Goal: Connect with others: Connect with others

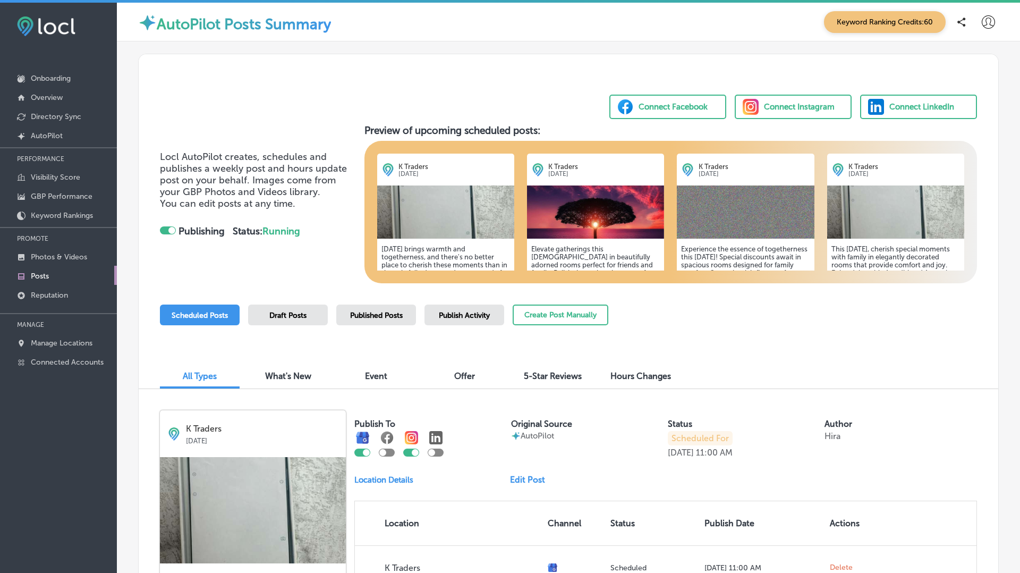
click at [985, 22] on icon at bounding box center [988, 21] width 13 height 13
click at [957, 115] on p "Log Out" at bounding box center [965, 114] width 32 height 13
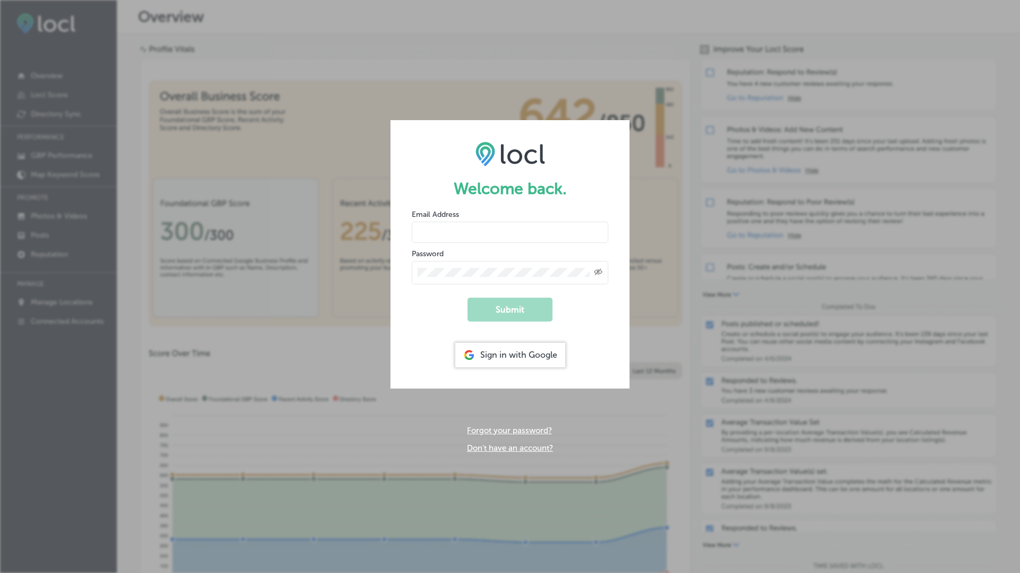
click at [442, 223] on input "email" at bounding box center [510, 232] width 197 height 21
paste input "vasilikigreece69+testap08@gmail.com"
type input "vasilikigreece69+testap08@gmail.com"
click at [510, 304] on button "Submit" at bounding box center [509, 309] width 85 height 24
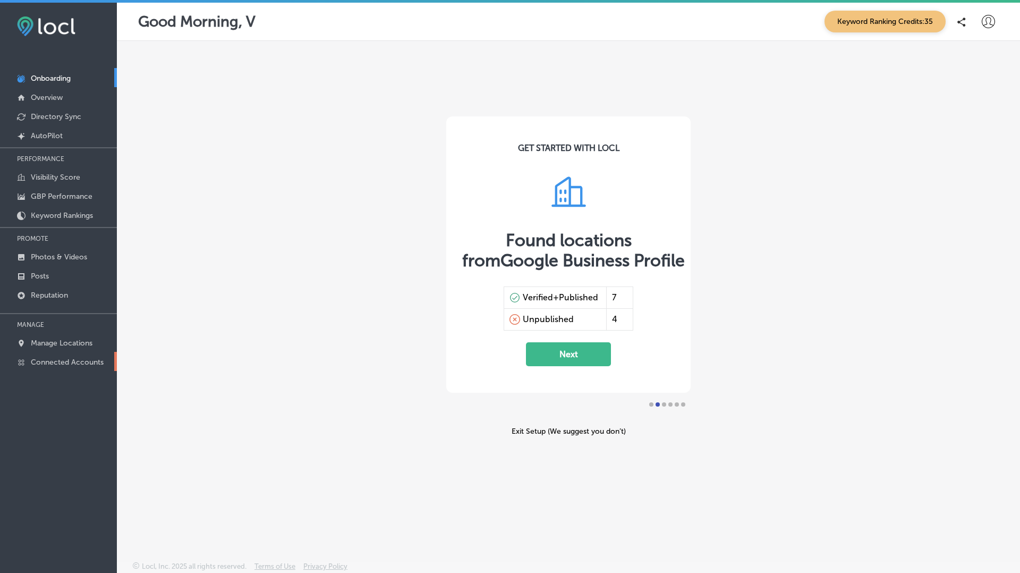
click at [74, 353] on link "Connected Accounts" at bounding box center [58, 361] width 117 height 19
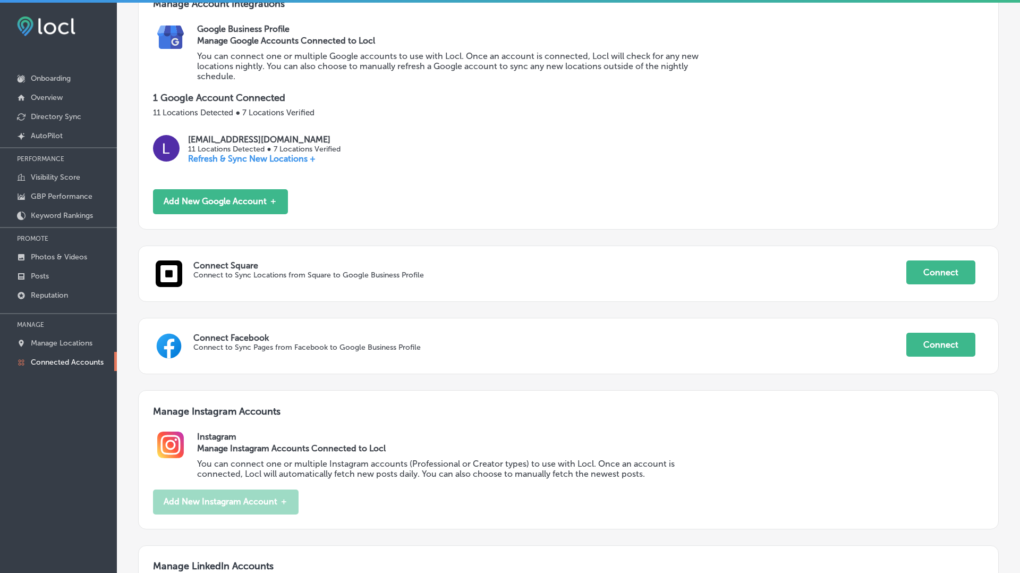
scroll to position [334, 0]
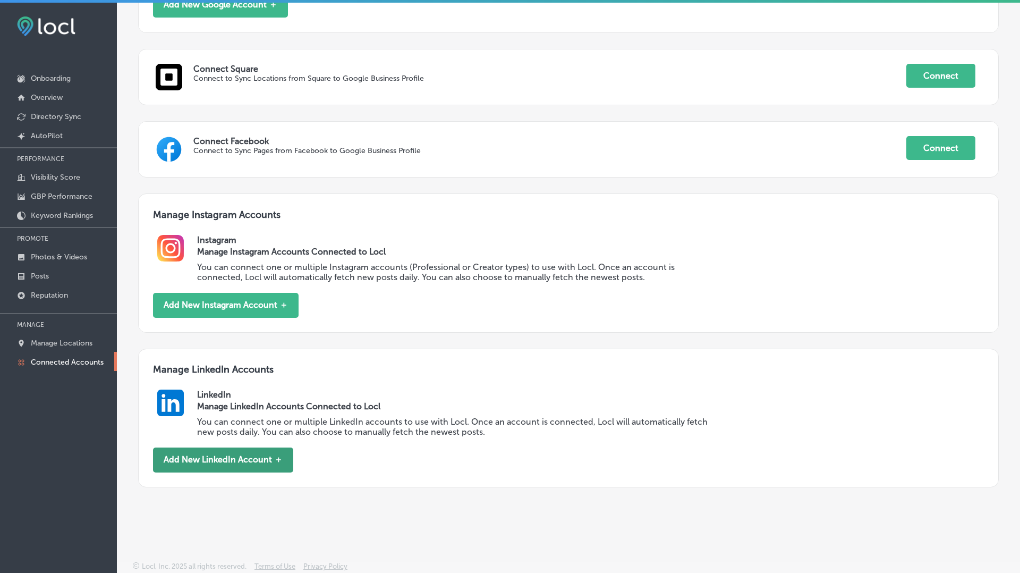
click at [239, 452] on button "Add New LinkedIn Account ＋" at bounding box center [223, 459] width 140 height 25
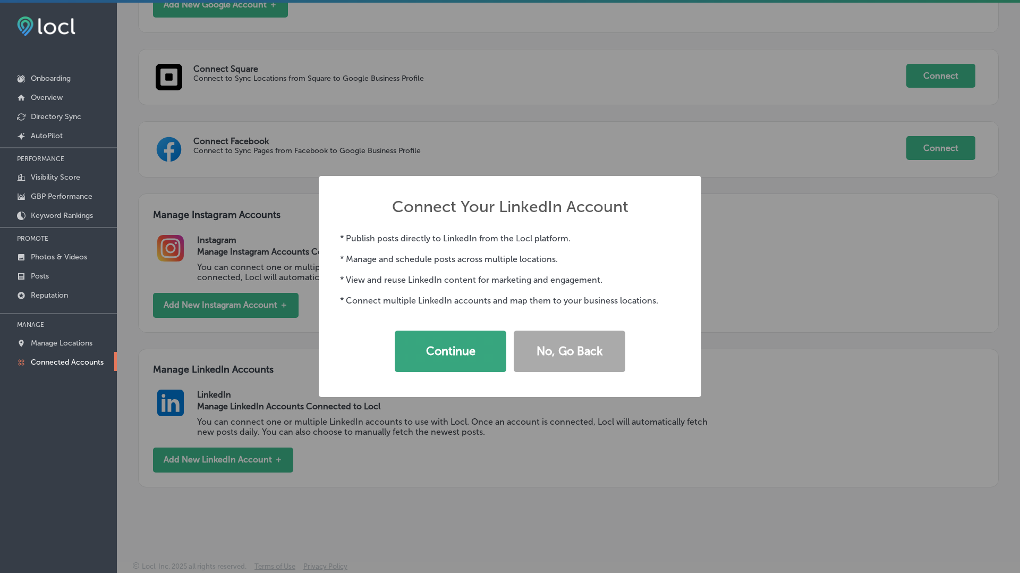
click at [438, 346] on button "Continue" at bounding box center [451, 350] width 112 height 41
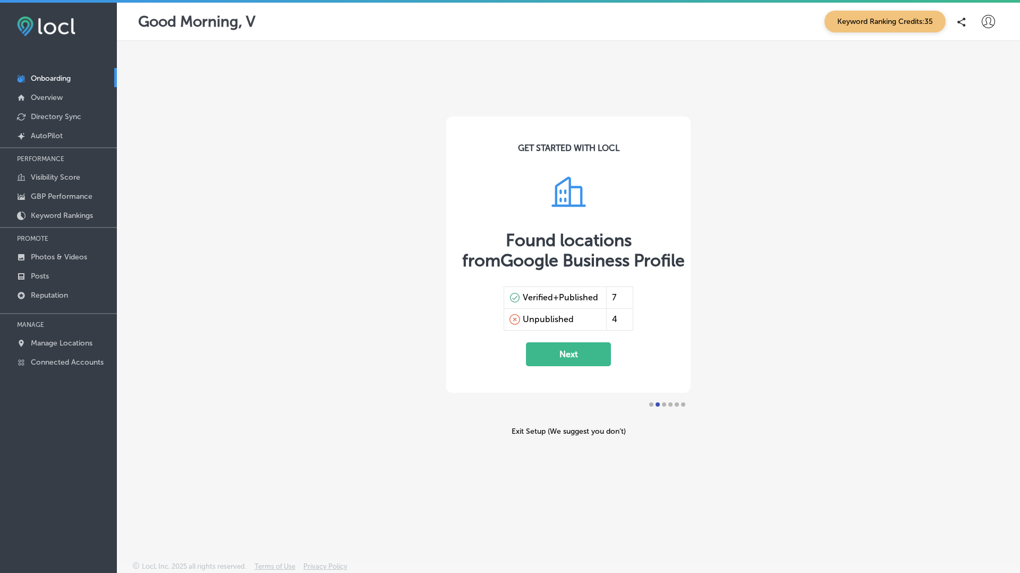
click at [983, 20] on icon at bounding box center [988, 21] width 13 height 13
click at [968, 57] on p "My Account" at bounding box center [973, 60] width 48 height 13
select select "US"
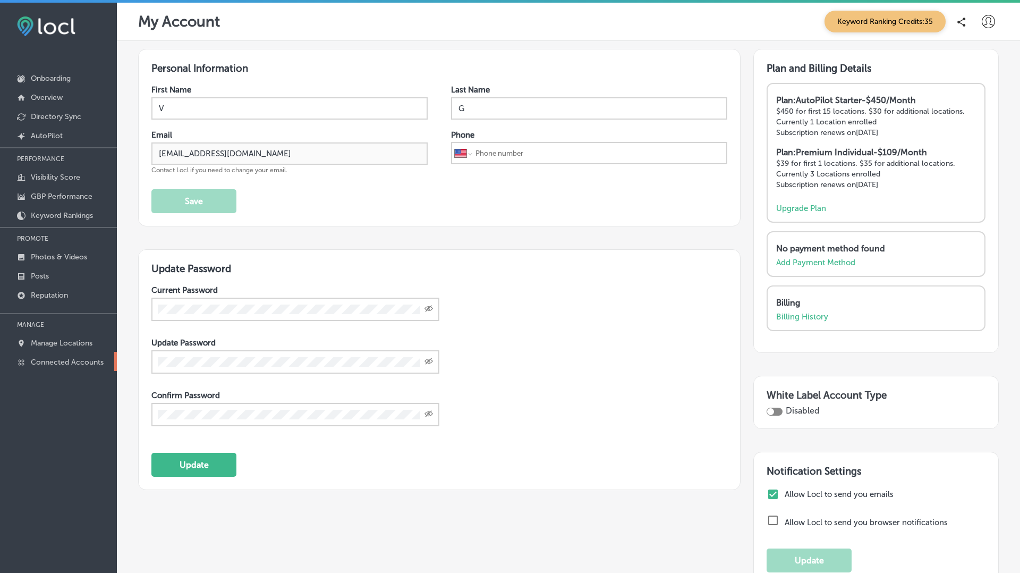
click at [65, 359] on p "Connected Accounts" at bounding box center [67, 362] width 73 height 9
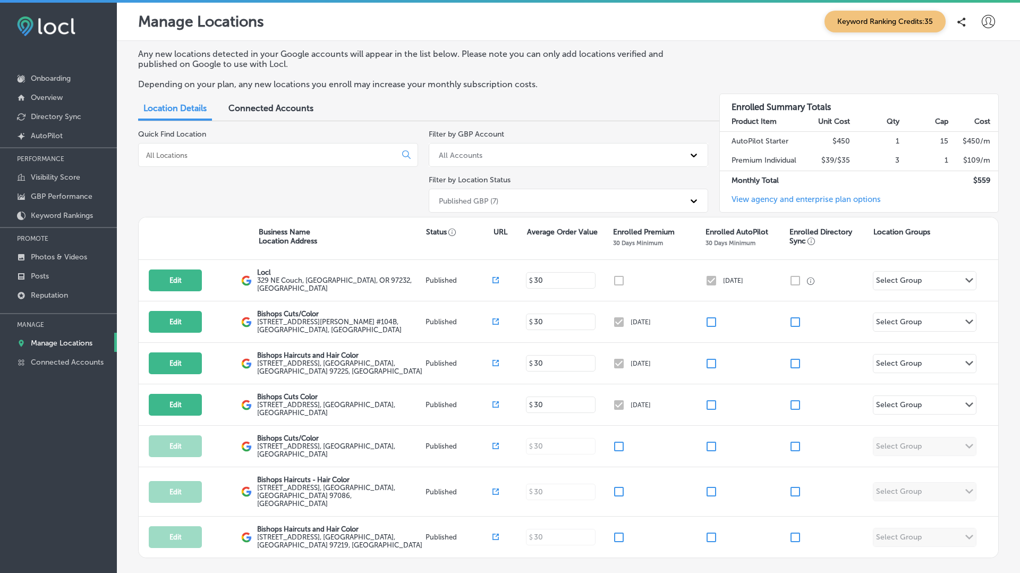
click at [264, 112] on span "Connected Accounts" at bounding box center [270, 108] width 85 height 10
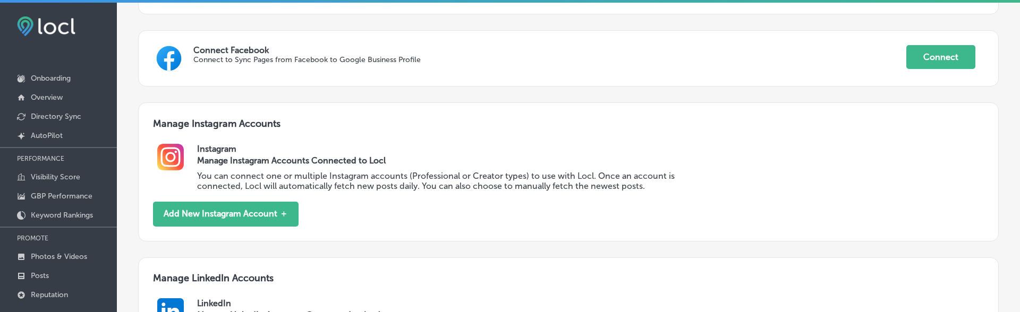
scroll to position [535, 0]
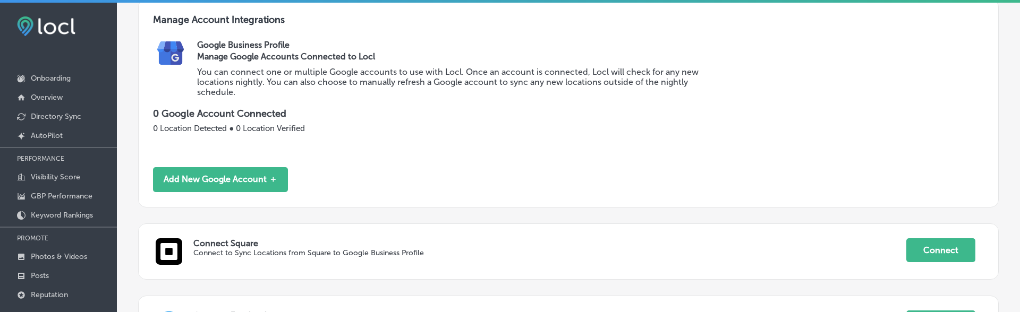
scroll to position [535, 0]
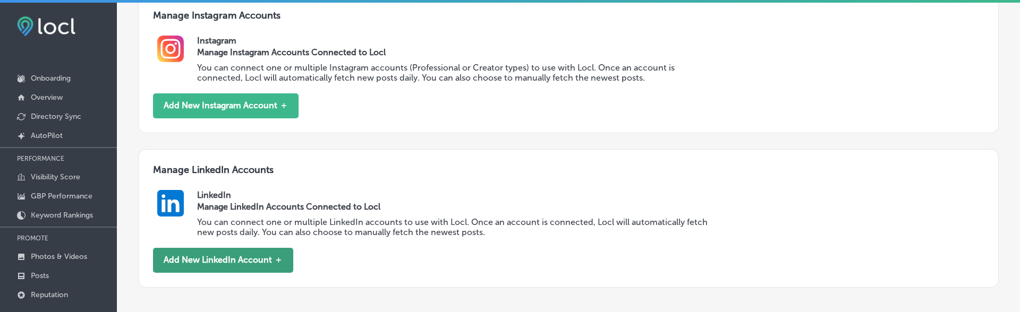
click at [240, 263] on button "Add New LinkedIn Account ＋" at bounding box center [223, 260] width 140 height 25
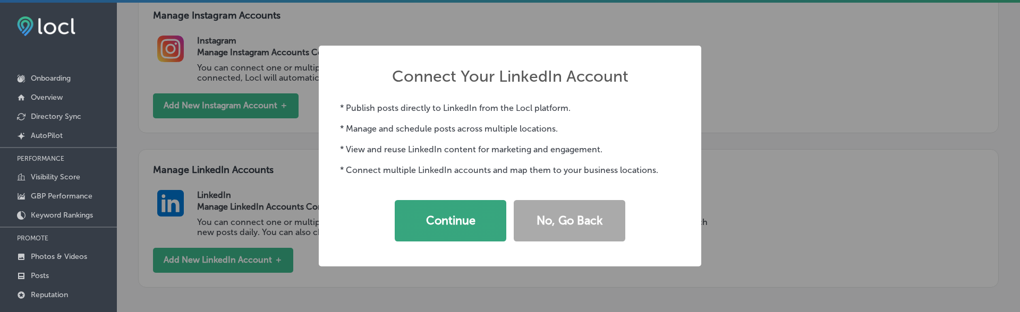
click at [463, 208] on button "Continue" at bounding box center [451, 220] width 112 height 41
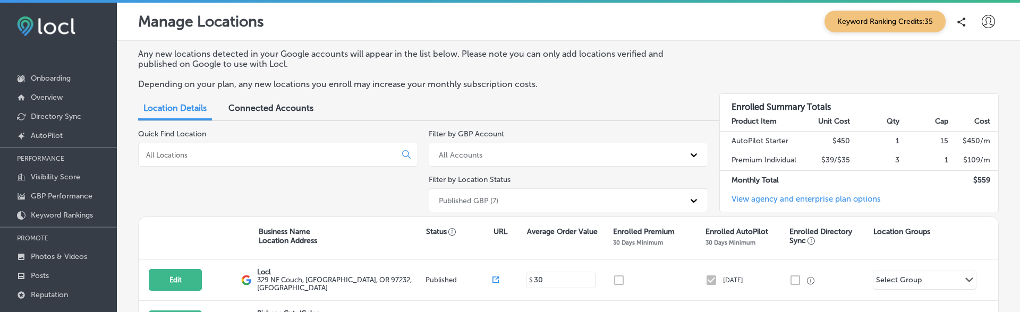
click at [245, 112] on span "Connected Accounts" at bounding box center [270, 108] width 85 height 10
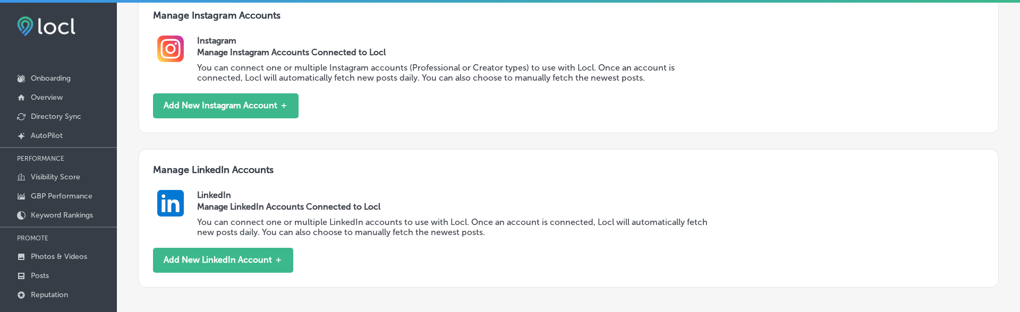
scroll to position [62, 0]
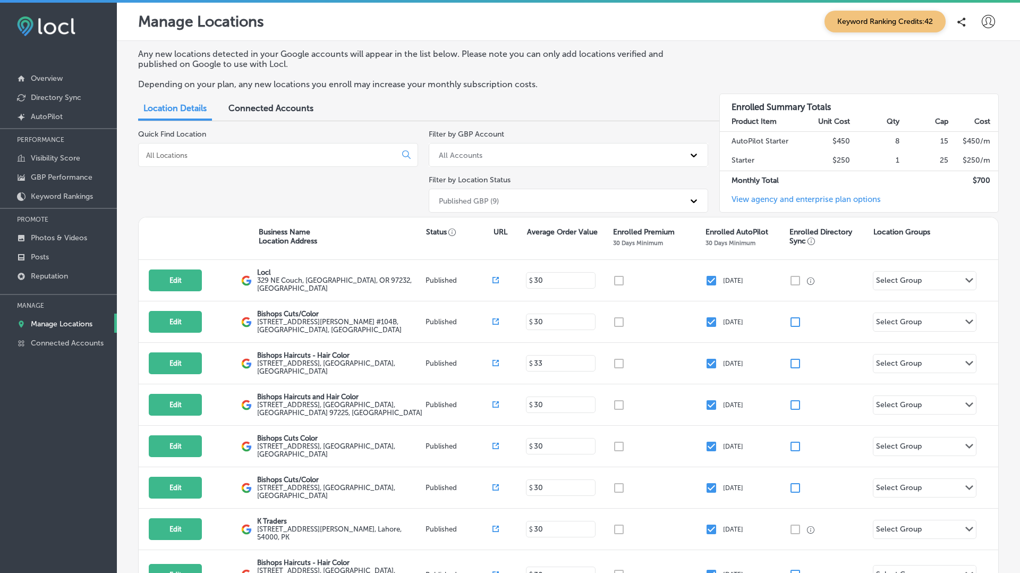
click at [254, 103] on span "Connected Accounts" at bounding box center [270, 108] width 85 height 10
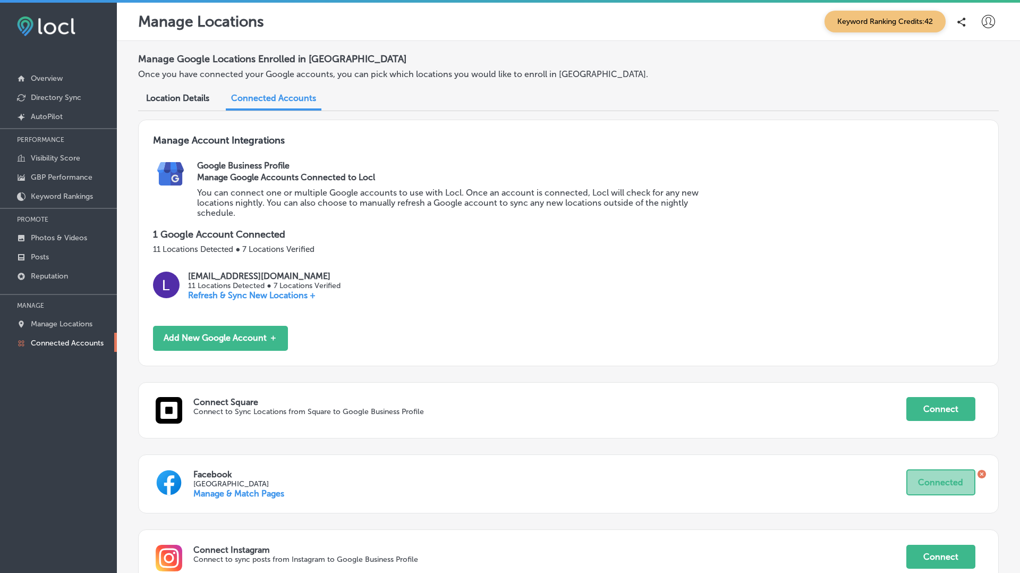
scroll to position [98, 0]
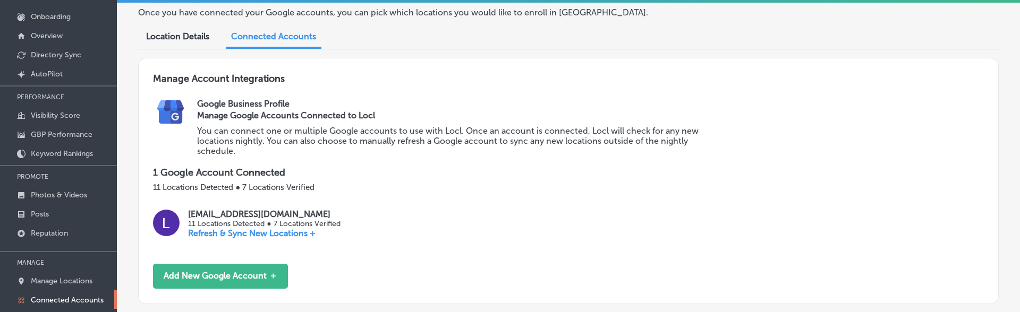
scroll to position [535, 0]
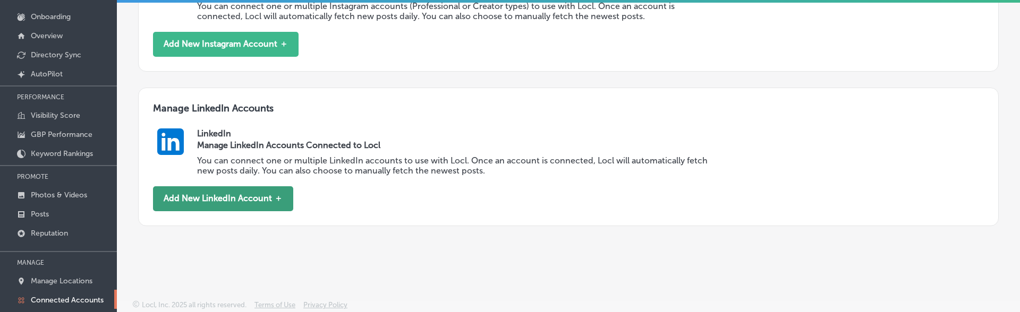
click at [218, 198] on button "Add New LinkedIn Account ＋" at bounding box center [223, 198] width 140 height 25
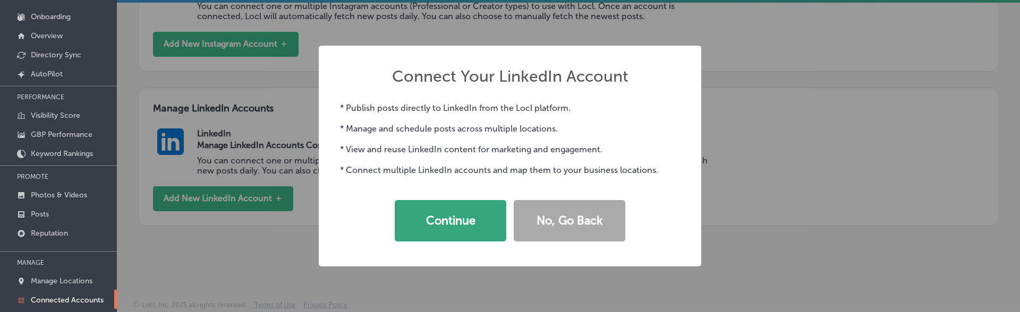
click at [461, 219] on button "Continue" at bounding box center [451, 220] width 112 height 41
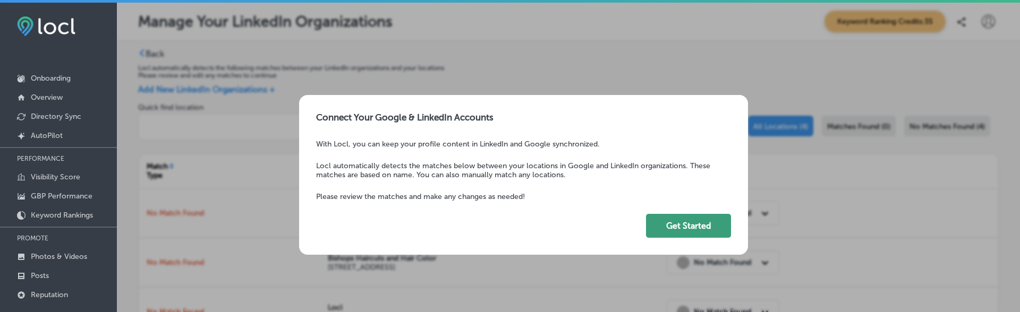
click at [694, 224] on button "Get Started" at bounding box center [688, 226] width 85 height 24
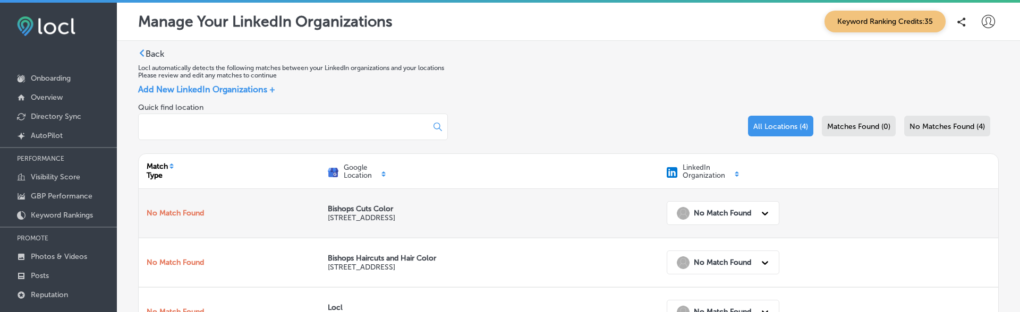
click at [700, 216] on strong "No Match Found" at bounding box center [722, 213] width 57 height 9
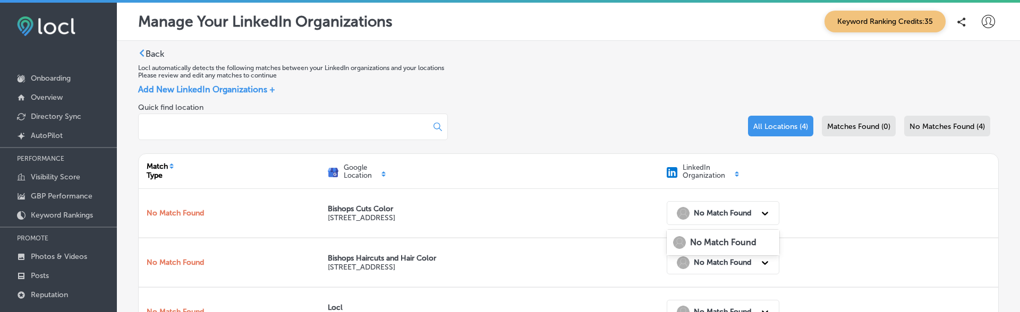
click at [987, 24] on icon at bounding box center [988, 21] width 13 height 13
click at [951, 113] on p "Log Out" at bounding box center [965, 114] width 32 height 13
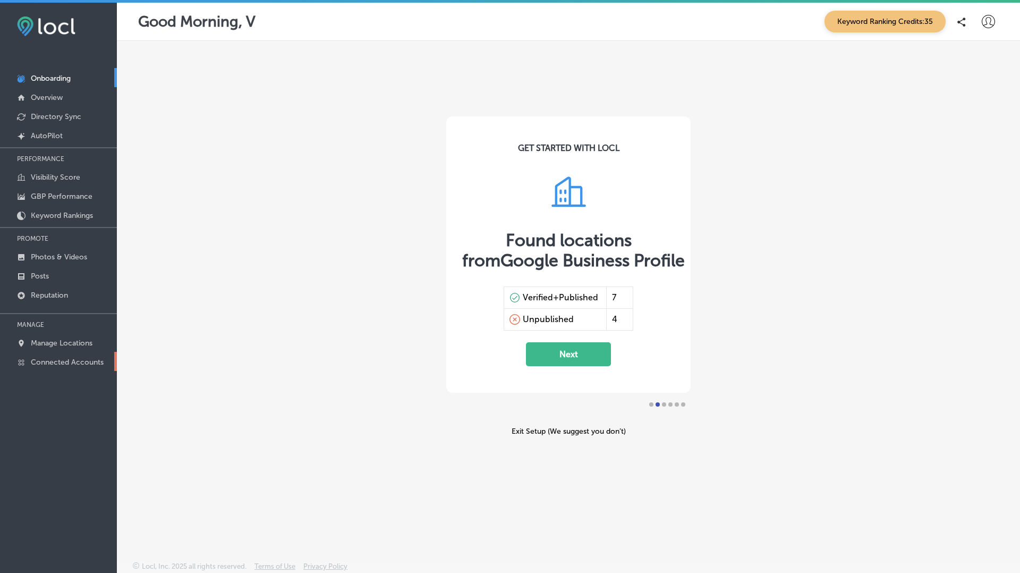
click at [69, 358] on p "Connected Accounts" at bounding box center [67, 362] width 73 height 9
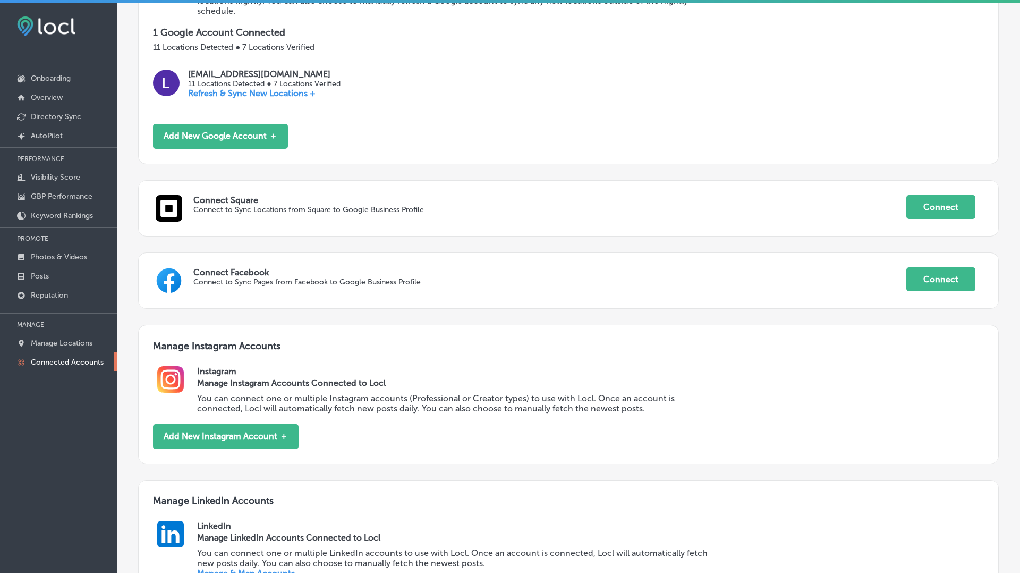
scroll to position [427, 0]
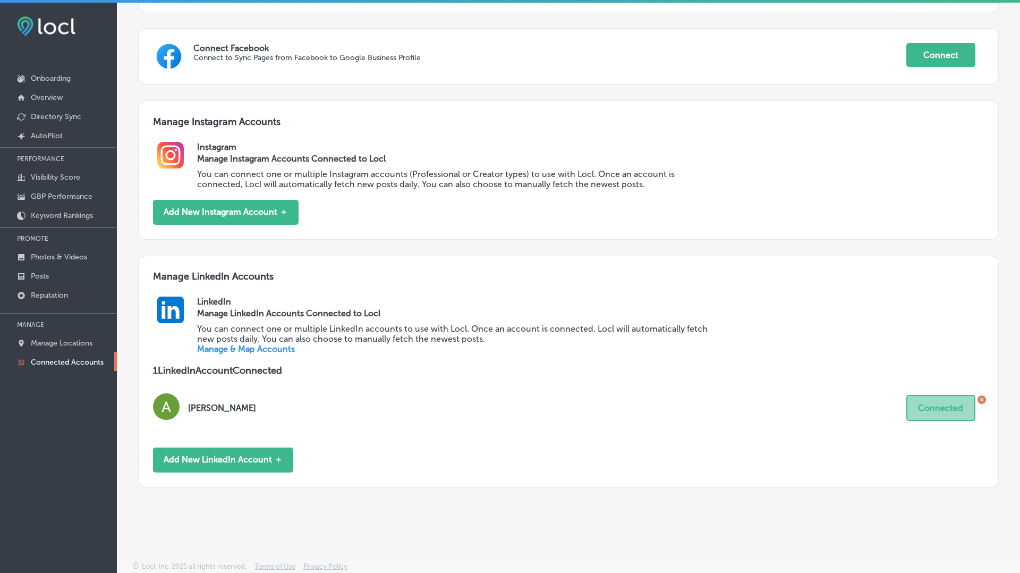
click at [981, 398] on icon at bounding box center [981, 399] width 3 height 3
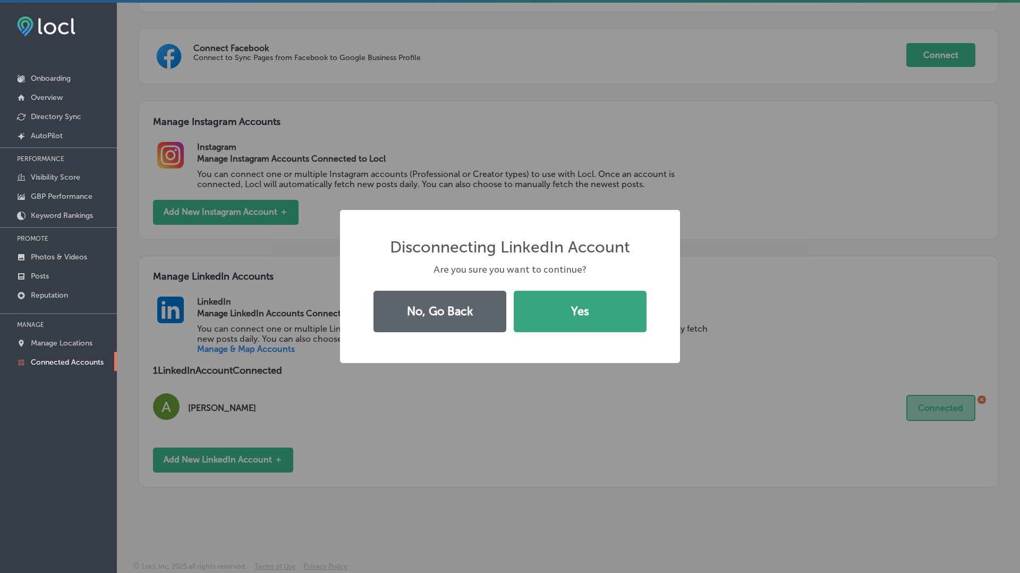
click at [570, 291] on button "Yes" at bounding box center [580, 311] width 133 height 41
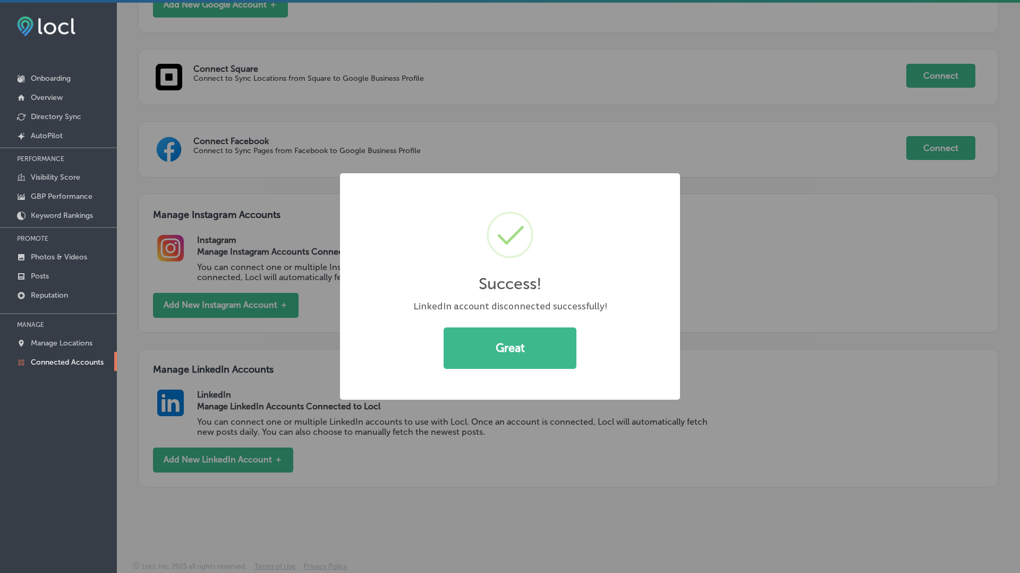
scroll to position [334, 0]
click at [500, 346] on button "Great" at bounding box center [510, 347] width 133 height 41
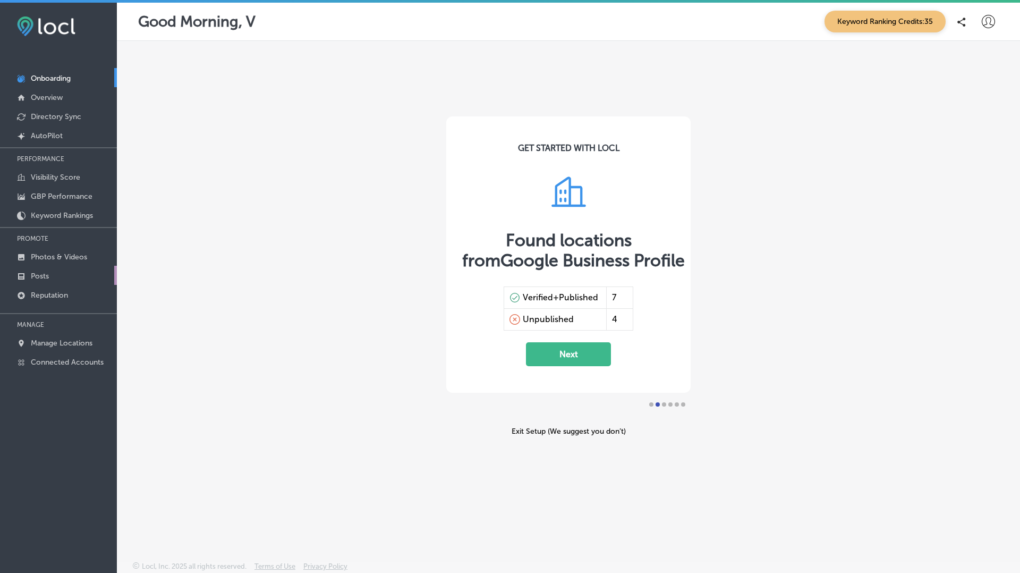
click at [38, 275] on p "Posts" at bounding box center [40, 275] width 18 height 9
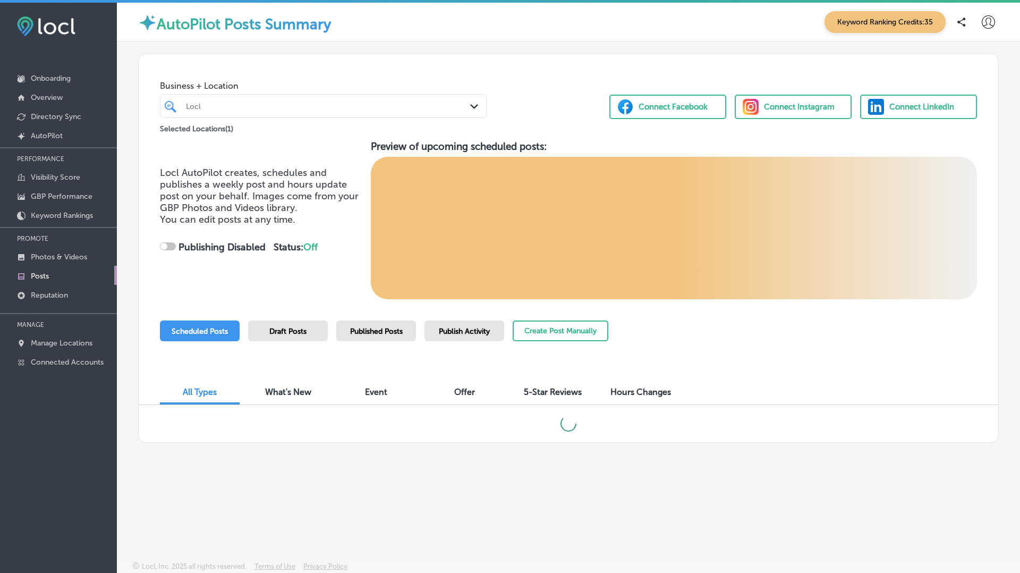
click at [901, 107] on div "Connect LinkedIn" at bounding box center [921, 107] width 65 height 16
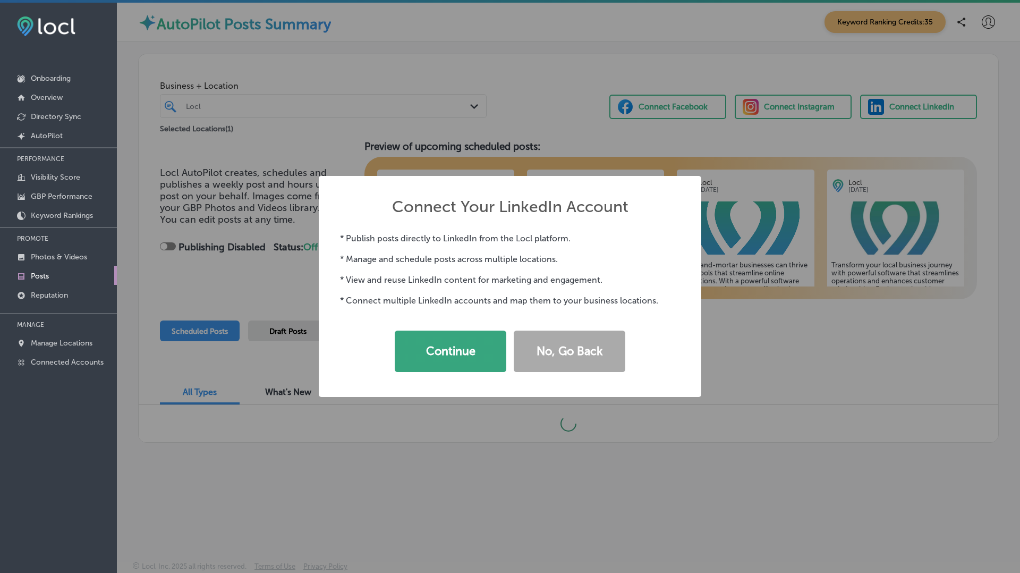
click at [459, 354] on button "Continue" at bounding box center [451, 350] width 112 height 41
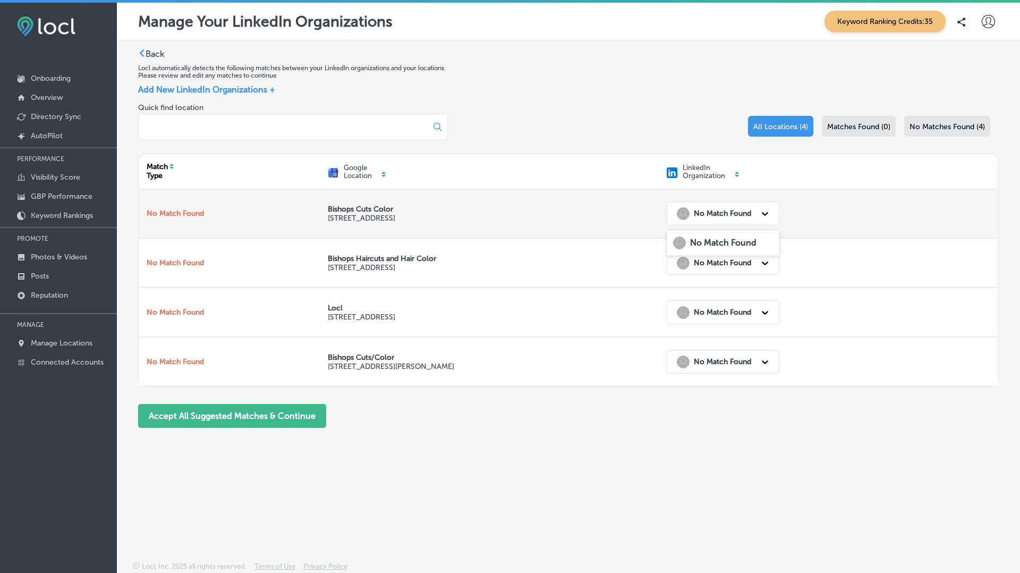
click at [719, 216] on strong "No Match Found" at bounding box center [722, 213] width 57 height 9
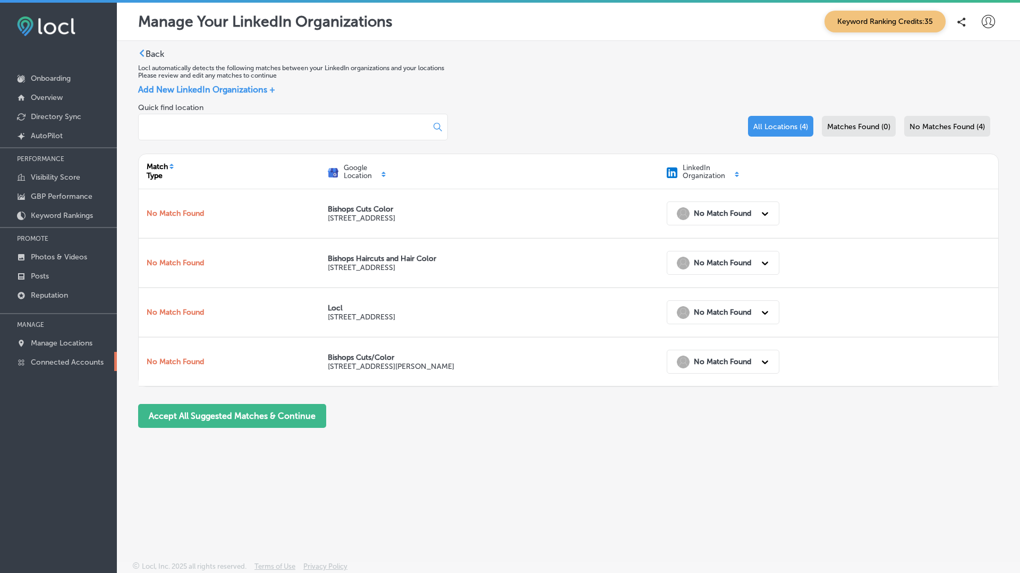
click at [65, 358] on p "Connected Accounts" at bounding box center [67, 362] width 73 height 9
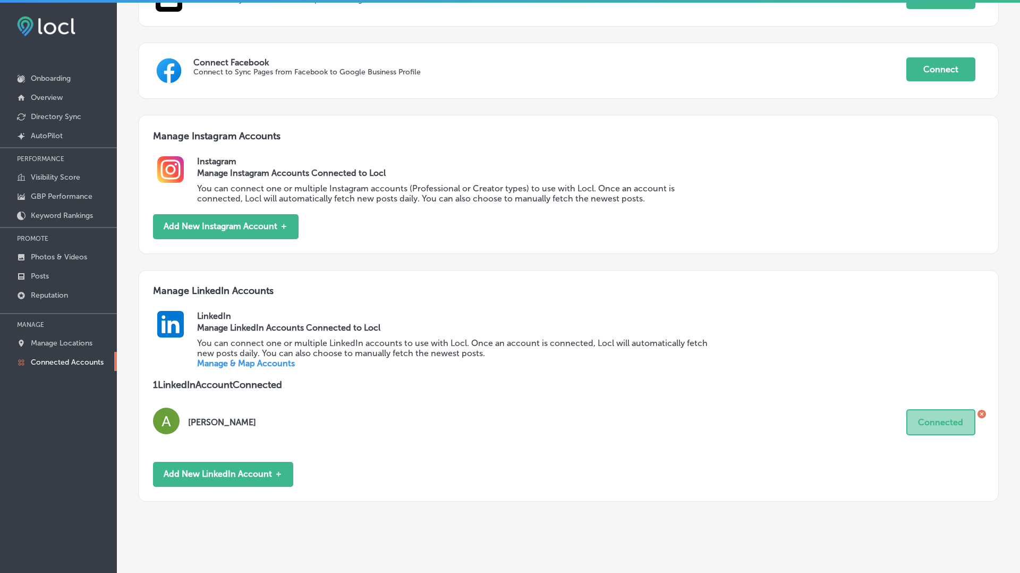
scroll to position [427, 0]
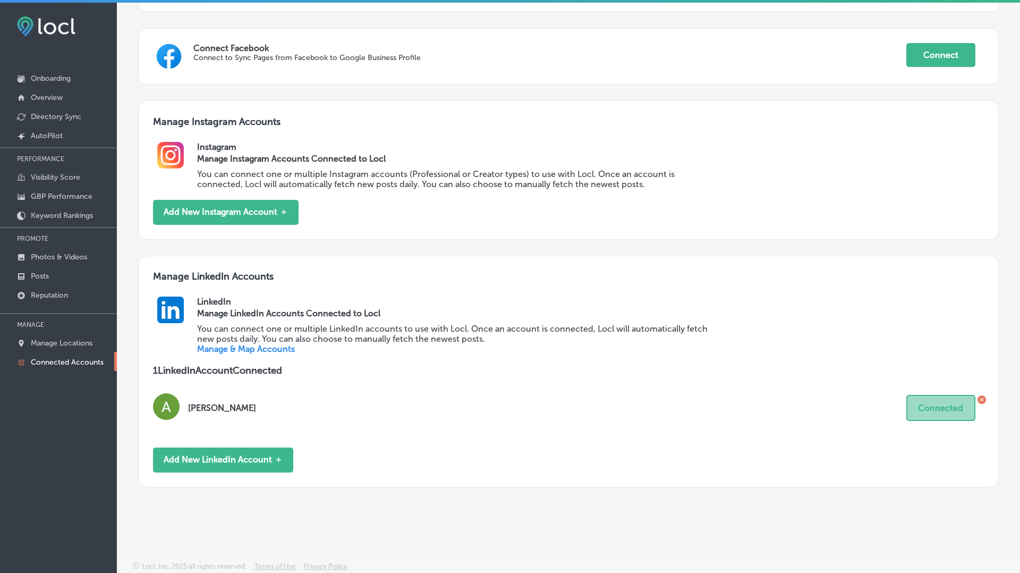
click at [981, 400] on icon at bounding box center [981, 399] width 8 height 8
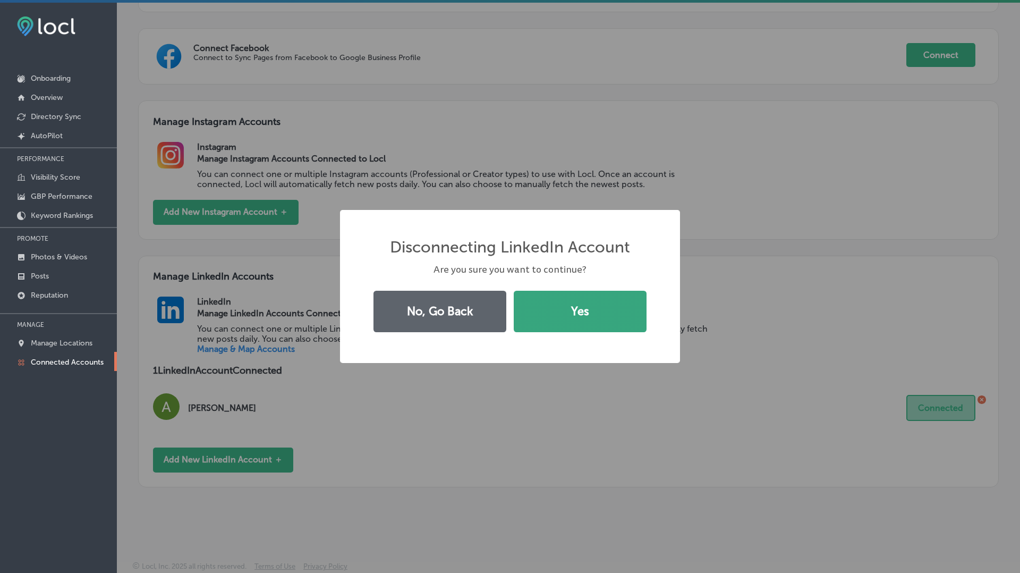
click at [602, 308] on button "Yes" at bounding box center [580, 311] width 133 height 41
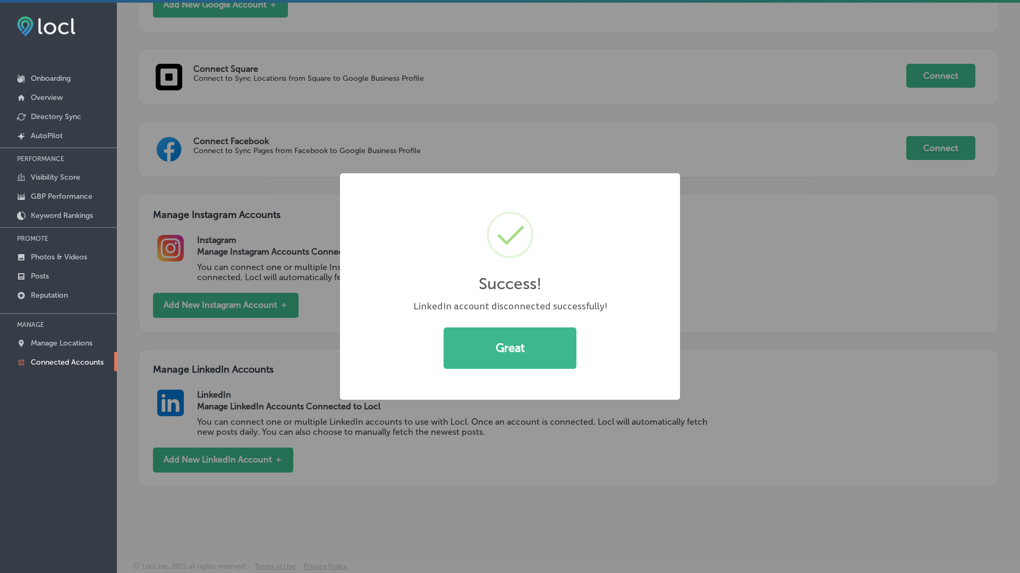
scroll to position [334, 0]
